Goal: Task Accomplishment & Management: Complete application form

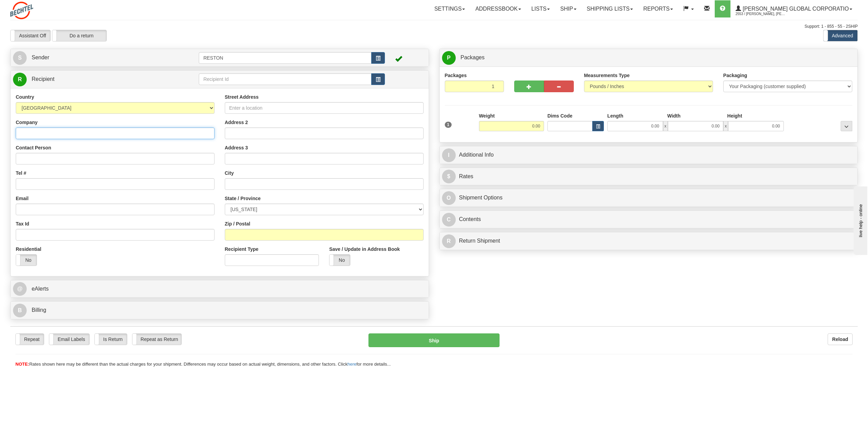
drag, startPoint x: 204, startPoint y: 137, endPoint x: 71, endPoint y: 131, distance: 133.3
drag, startPoint x: 71, startPoint y: 131, endPoint x: 97, endPoint y: 100, distance: 40.1
click at [97, 100] on div "Country [GEOGRAPHIC_DATA] [GEOGRAPHIC_DATA] [GEOGRAPHIC_DATA] [GEOGRAPHIC_DATA]…" at bounding box center [115, 103] width 199 height 20
click at [262, 110] on input "Street Address" at bounding box center [324, 108] width 199 height 12
paste input "[STREET_ADDRESS][PERSON_NAME][US_STATE]"
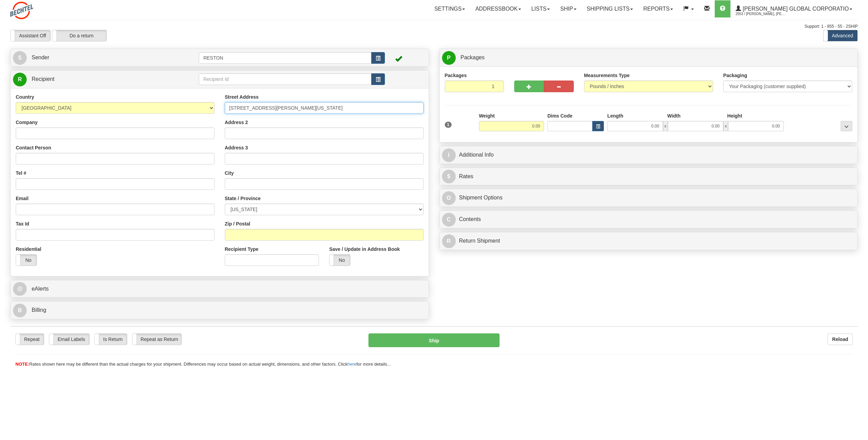
type input "[STREET_ADDRESS][PERSON_NAME][US_STATE]"
click at [330, 205] on select "[US_STATE] [US_STATE] [US_STATE] [US_STATE] Armed Forces America Armed Forces E…" at bounding box center [324, 209] width 199 height 12
select select "VA"
click at [225, 203] on select "[US_STATE] [US_STATE] [US_STATE] [US_STATE] Armed Forces America Armed Forces E…" at bounding box center [324, 209] width 199 height 12
click at [251, 241] on div "Street Address [STREET_ADDRESS][PERSON_NAME][US_STATE] Address 2 Address 3 City…" at bounding box center [324, 181] width 209 height 177
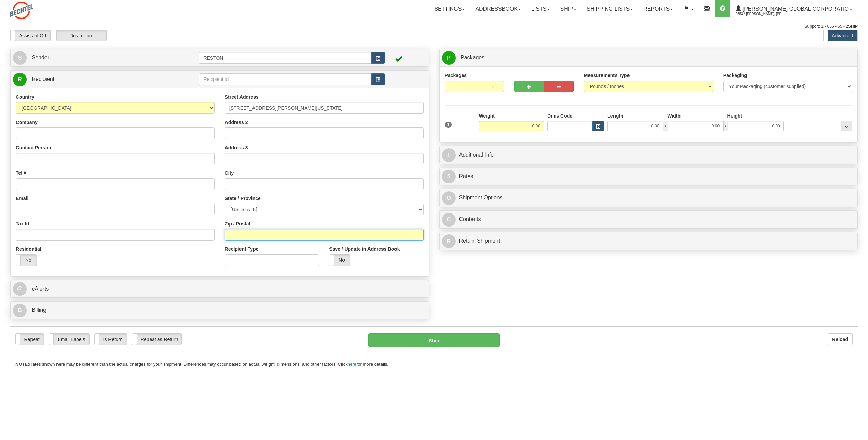
click at [251, 236] on input "Zip / Postal" at bounding box center [324, 235] width 199 height 12
paste input "99354"
type input "99354"
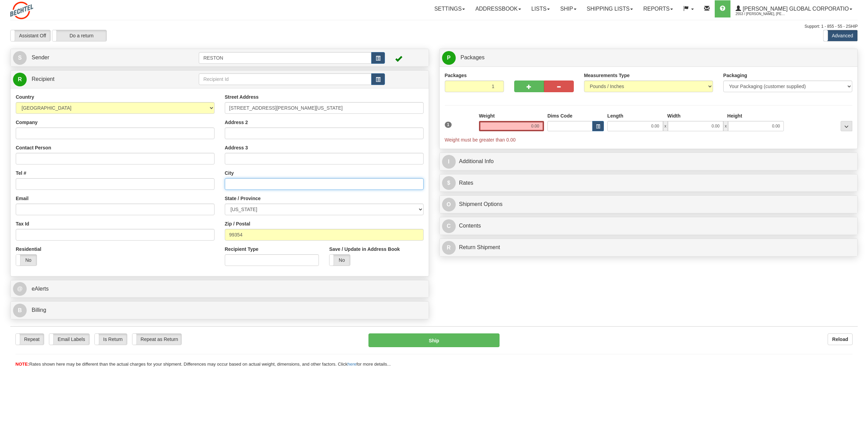
click at [234, 181] on input "text" at bounding box center [324, 184] width 199 height 12
paste input "Richland"
type input "Richland"
click at [254, 207] on select "[US_STATE] [US_STATE] [US_STATE] [US_STATE] Armed Forces America Armed Forces E…" at bounding box center [324, 209] width 199 height 12
select select "WA"
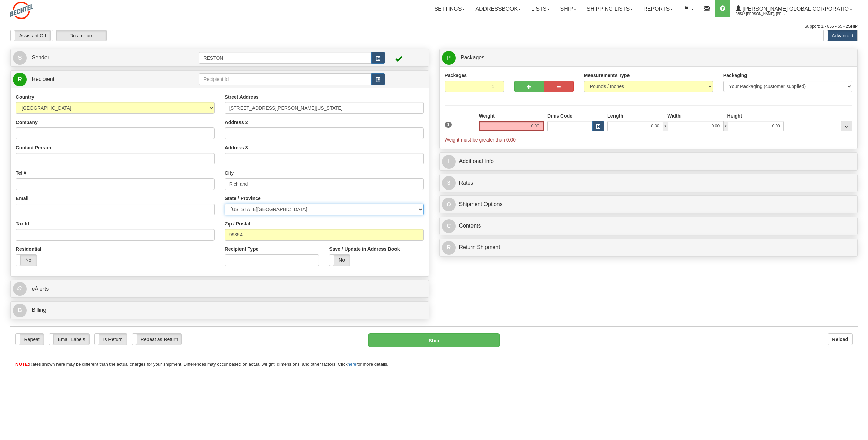
click at [225, 203] on select "[US_STATE] [US_STATE] [US_STATE] [US_STATE] Armed Forces America Armed Forces E…" at bounding box center [324, 209] width 199 height 12
click at [246, 256] on input "Recipient Type" at bounding box center [272, 260] width 94 height 12
click at [525, 129] on input "0.00" at bounding box center [511, 126] width 65 height 10
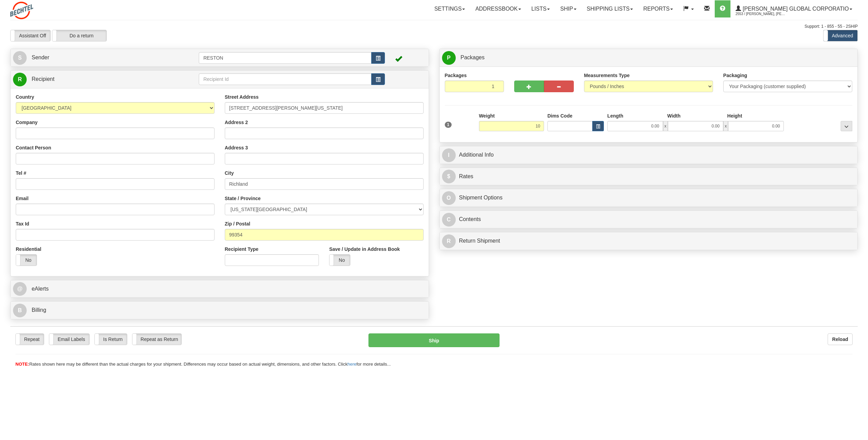
type input "10.00"
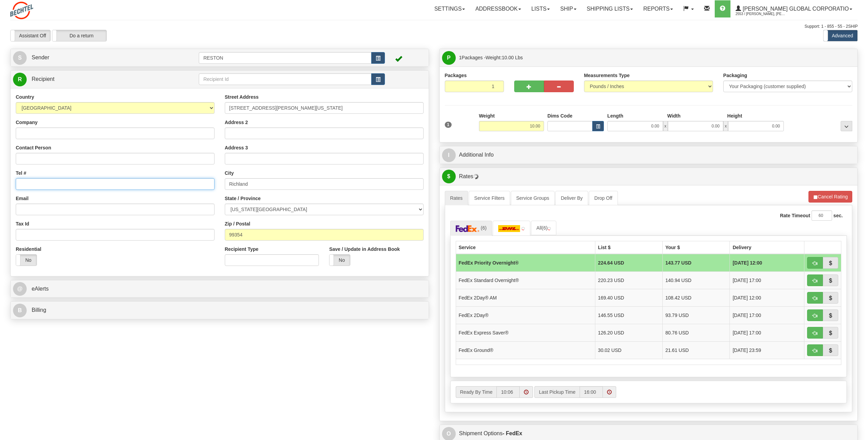
click at [138, 185] on input "Tel #" at bounding box center [115, 184] width 199 height 12
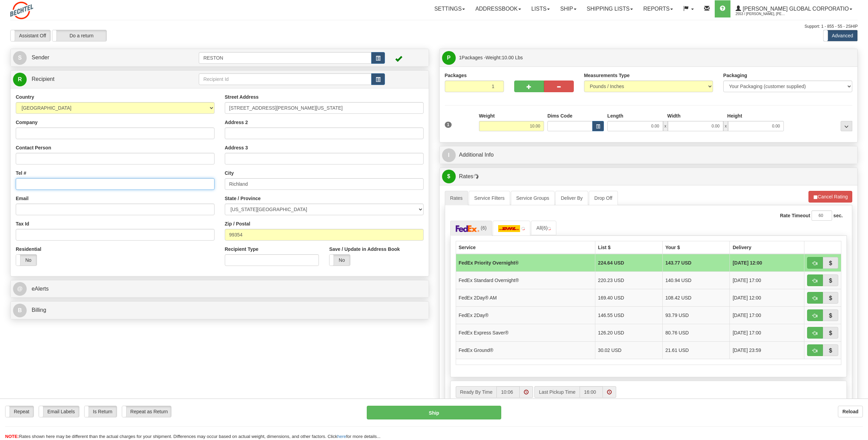
paste input "[PHONE_NUMBER]"
type input "[PHONE_NUMBER]"
click at [90, 209] on input "Email" at bounding box center [115, 209] width 199 height 12
paste input "[EMAIL_ADDRESS][PERSON_NAME][DOMAIN_NAME]"
type input "[EMAIL_ADDRESS][PERSON_NAME][DOMAIN_NAME]"
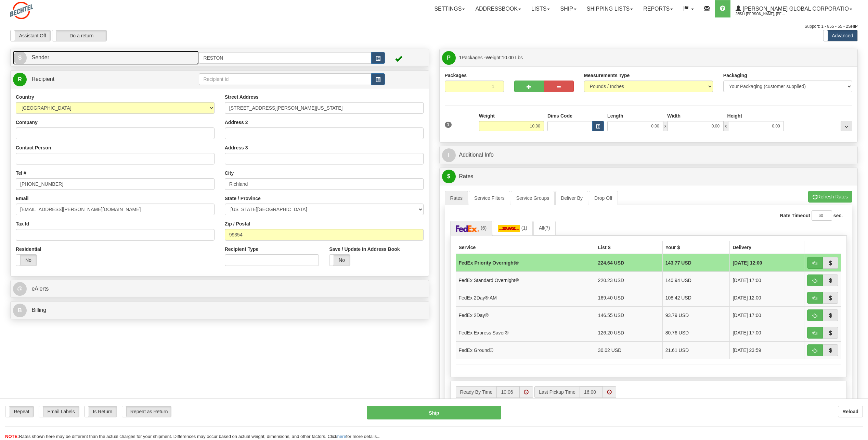
click at [74, 55] on link "S Sender" at bounding box center [106, 58] width 186 height 14
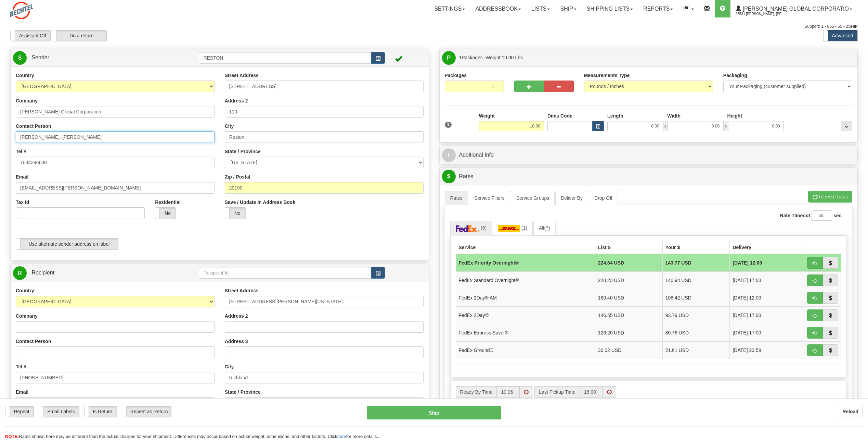
drag, startPoint x: 79, startPoint y: 137, endPoint x: 54, endPoint y: 132, distance: 25.1
click at [54, 132] on input "[PERSON_NAME], [PERSON_NAME]" at bounding box center [115, 137] width 199 height 12
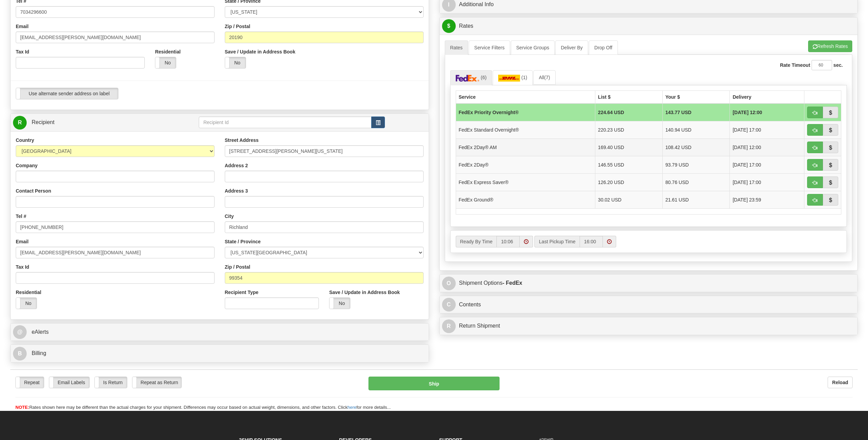
scroll to position [171, 0]
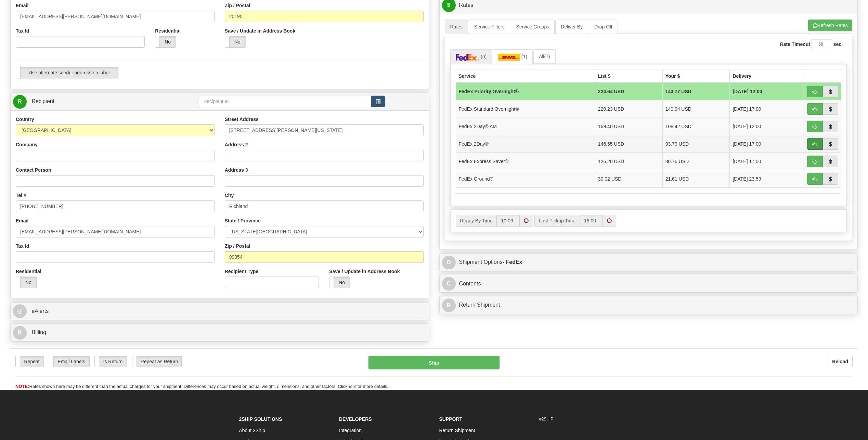
type input "[PERSON_NAME]"
click at [819, 144] on button "button" at bounding box center [815, 144] width 16 height 12
type input "03"
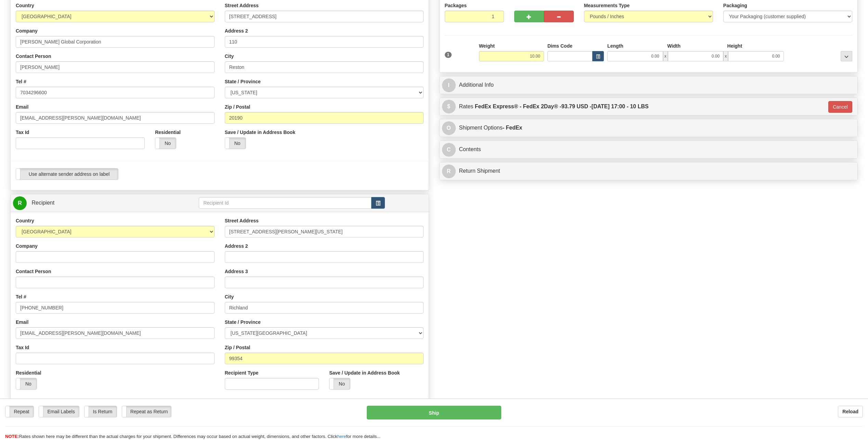
scroll to position [68, 0]
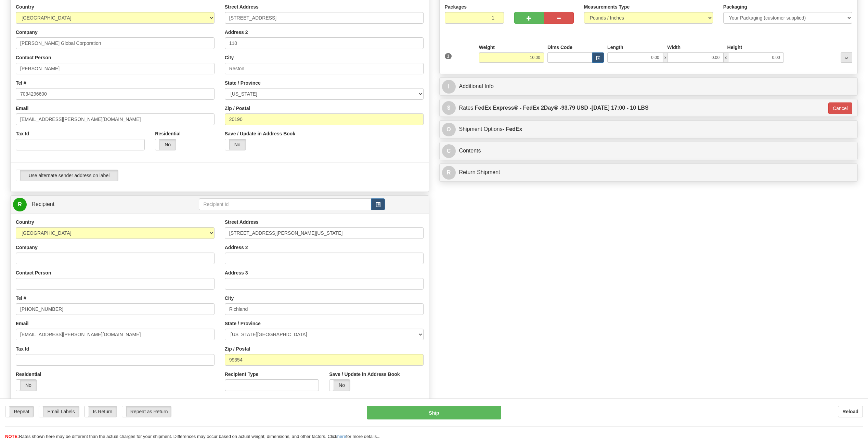
click at [434, 92] on div "P Packages 1 Packages - Weight: 10.00 Lbs Shipment Level Shipm. Package Level P…" at bounding box center [648, 82] width 429 height 205
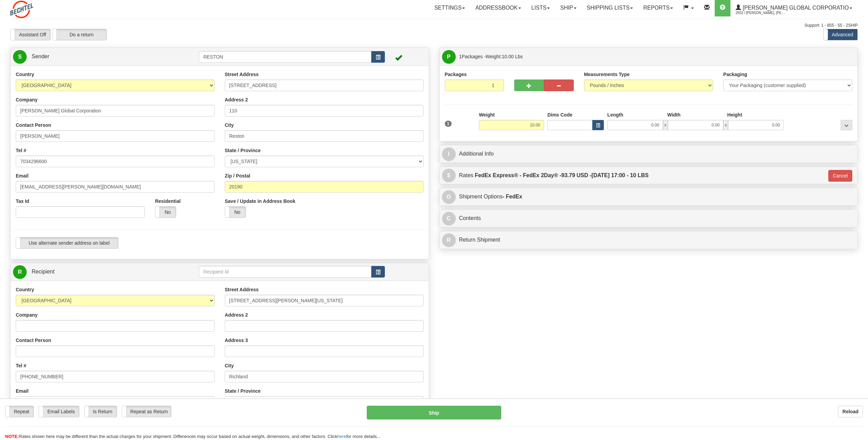
scroll to position [0, 0]
